Goal: Information Seeking & Learning: Learn about a topic

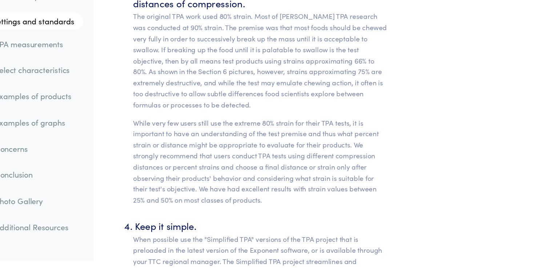
scroll to position [3371, 0]
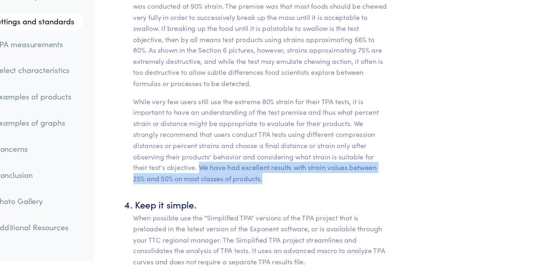
drag, startPoint x: 245, startPoint y: 172, endPoint x: 319, endPoint y: 181, distance: 74.6
click at [319, 181] on p "While very few users still use the extreme 80% strain for their TPA tests, it i…" at bounding box center [297, 160] width 215 height 74
copy p "We have had excellent results with strain values between 25% and 50% on most cl…"
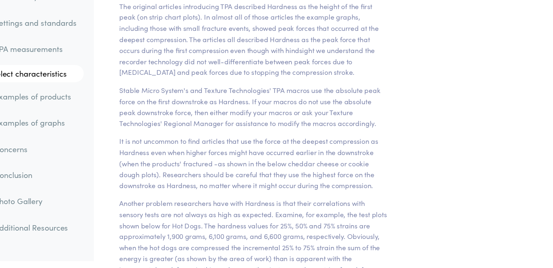
scroll to position [5732, 0]
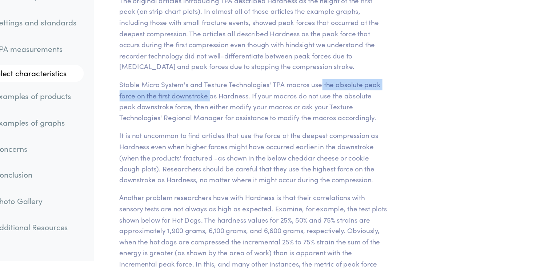
drag, startPoint x: 348, startPoint y: 103, endPoint x: 255, endPoint y: 115, distance: 93.4
click at [255, 115] on p "Stable Micro System's and Texture Technologies' TPA macros use the absolute pea…" at bounding box center [291, 127] width 226 height 37
copy p "the absolute peak force on the first downstroke"
click at [350, 109] on p "Stable Micro System's and Texture Technologies' TPA macros use the absolute pea…" at bounding box center [291, 127] width 226 height 37
drag, startPoint x: 350, startPoint y: 105, endPoint x: 251, endPoint y: 113, distance: 98.8
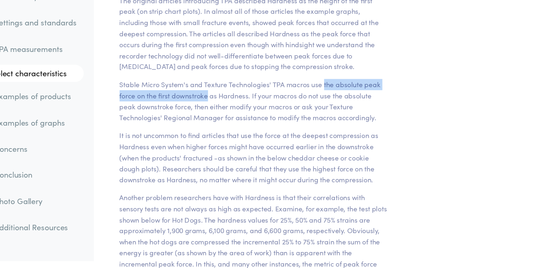
click at [251, 113] on p "Stable Micro System's and Texture Technologies' TPA macros use the absolute pea…" at bounding box center [291, 127] width 226 height 37
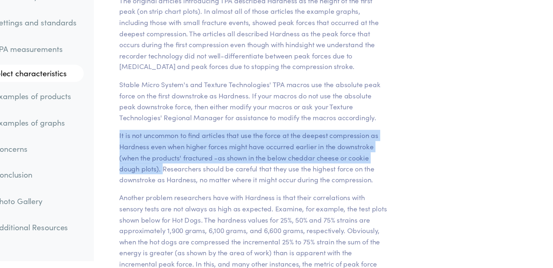
drag, startPoint x: 178, startPoint y: 147, endPoint x: 214, endPoint y: 176, distance: 45.7
click at [214, 176] on p "It is not uncommon to find articles that use the force at the deepest compressi…" at bounding box center [291, 175] width 226 height 47
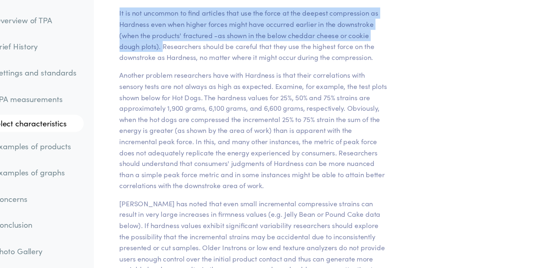
scroll to position [5824, 0]
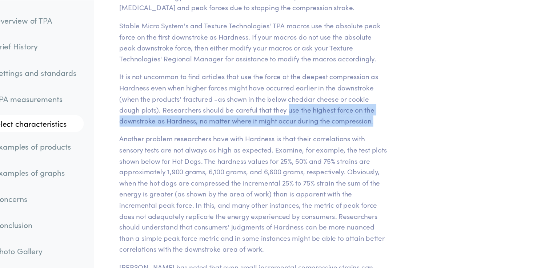
drag, startPoint x: 321, startPoint y: 83, endPoint x: 430, endPoint y: 95, distance: 110.0
copy p "use the highest force on the downstroke as Hardness, no matter where it might o…"
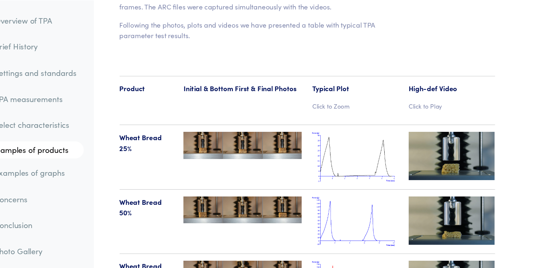
scroll to position [7481, 0]
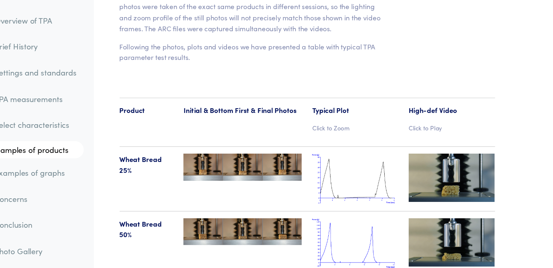
click at [451, 129] on img at bounding box center [458, 149] width 73 height 41
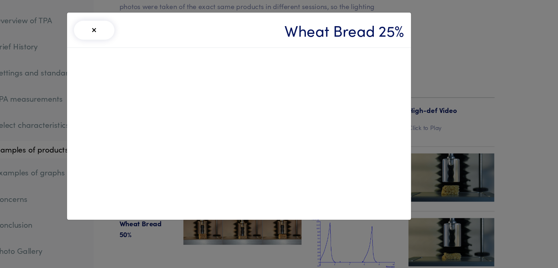
click at [157, 24] on button "×" at bounding box center [157, 25] width 34 height 16
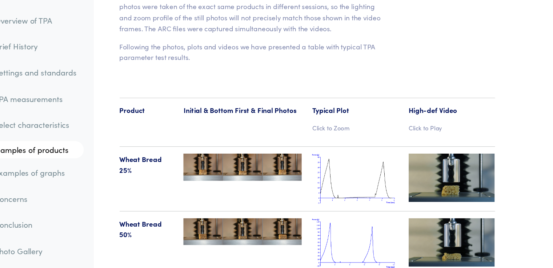
click at [436, 185] on img at bounding box center [458, 204] width 73 height 41
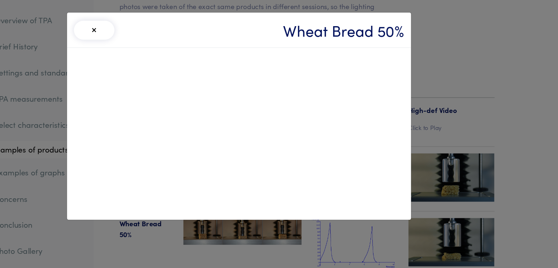
click at [160, 25] on button "×" at bounding box center [157, 25] width 34 height 16
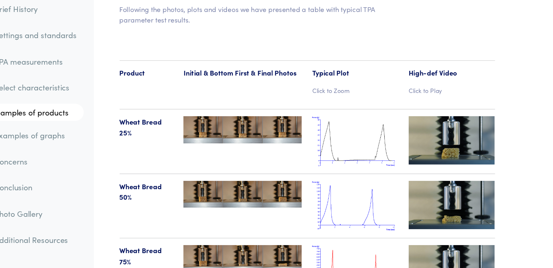
click at [463, 238] on img at bounding box center [458, 258] width 73 height 41
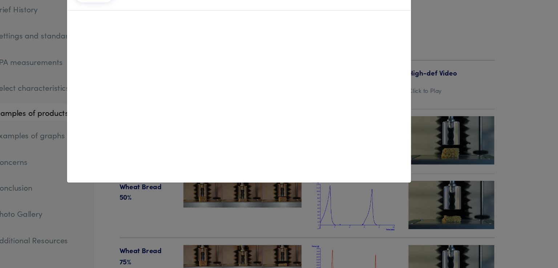
click at [541, 125] on div "× Wheat Bread 75%" at bounding box center [279, 134] width 558 height 268
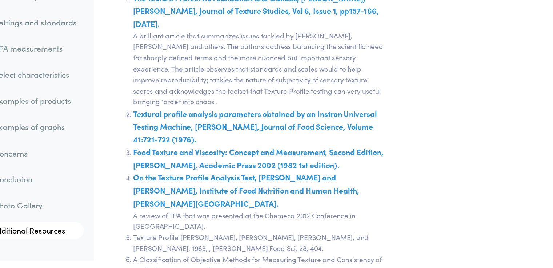
scroll to position [12810, 0]
